Goal: Task Accomplishment & Management: Use online tool/utility

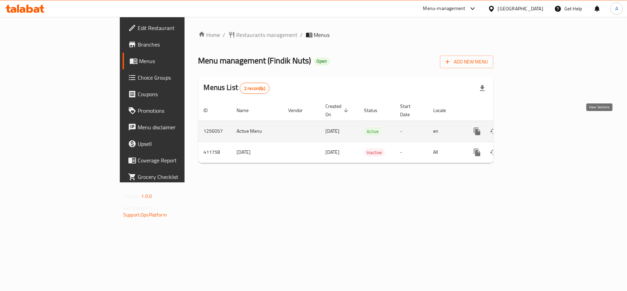
click at [531, 127] on icon "enhanced table" at bounding box center [527, 131] width 8 height 8
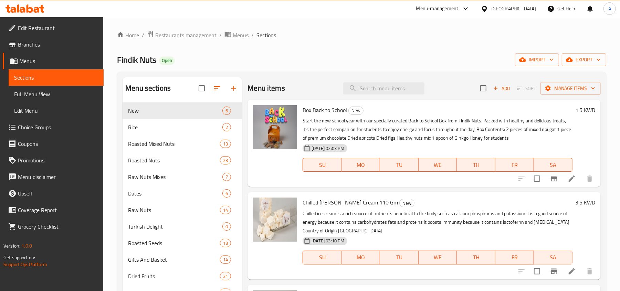
click at [43, 102] on link "Edit Menu" at bounding box center [56, 110] width 95 height 17
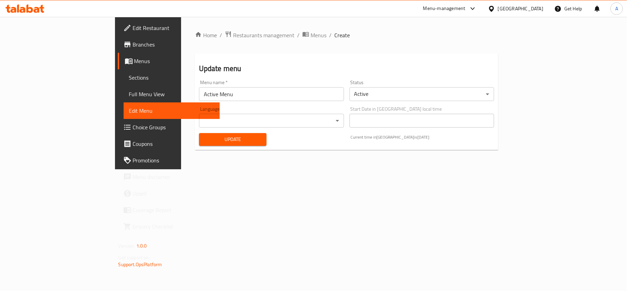
click at [134, 61] on span "Menus" at bounding box center [174, 61] width 80 height 8
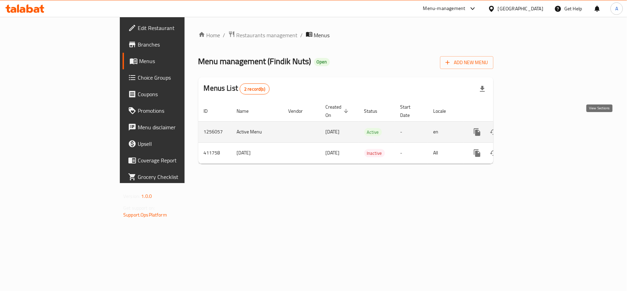
click at [531, 128] on icon "enhanced table" at bounding box center [527, 132] width 8 height 8
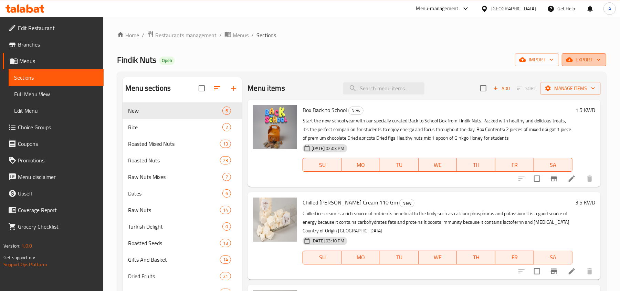
click at [569, 56] on span "export" at bounding box center [584, 59] width 33 height 9
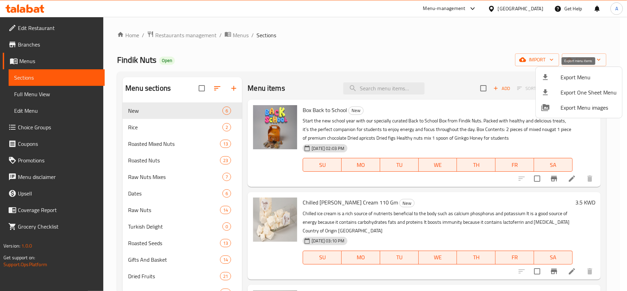
click at [564, 78] on span "Export Menu" at bounding box center [589, 77] width 56 height 8
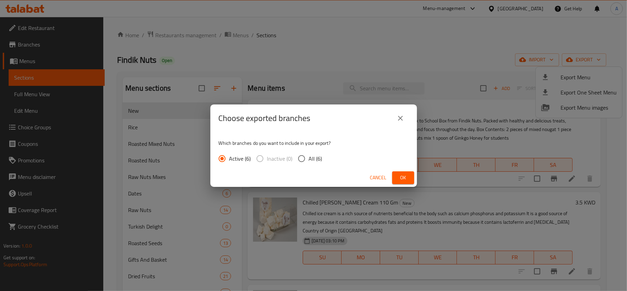
click at [320, 162] on span "All (6)" at bounding box center [315, 158] width 13 height 8
click at [309, 162] on input "All (6)" at bounding box center [302, 158] width 14 height 14
radio input "true"
click at [408, 185] on div "Cancel Ok" at bounding box center [313, 177] width 207 height 18
click at [407, 174] on span "Ok" at bounding box center [403, 177] width 11 height 9
